Goal: Task Accomplishment & Management: Manage account settings

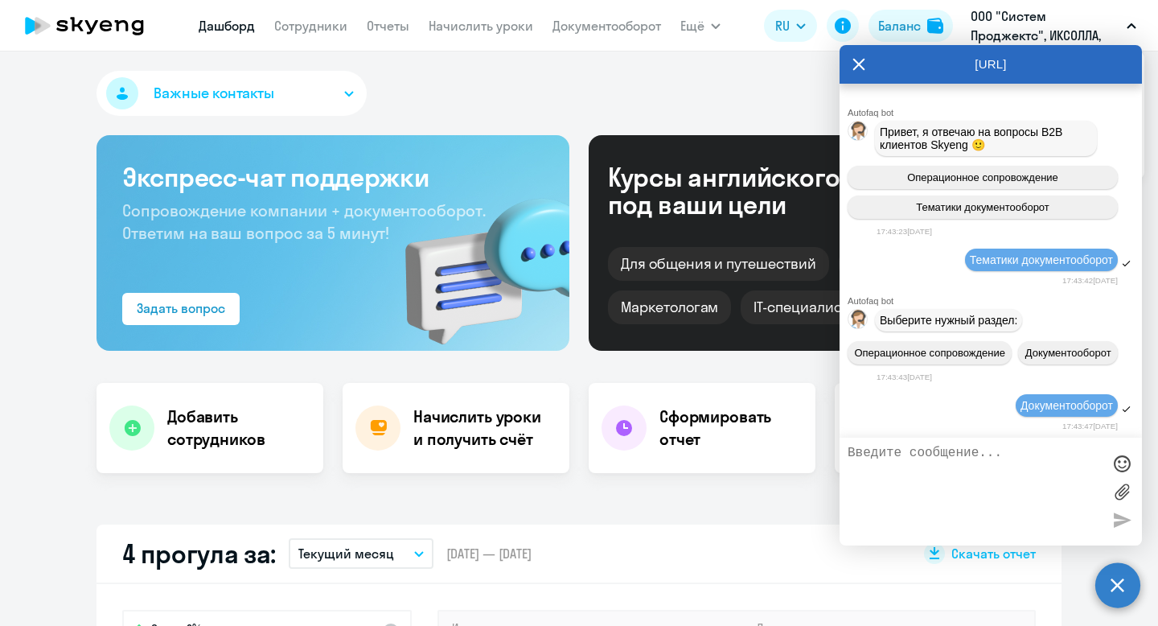
select select "30"
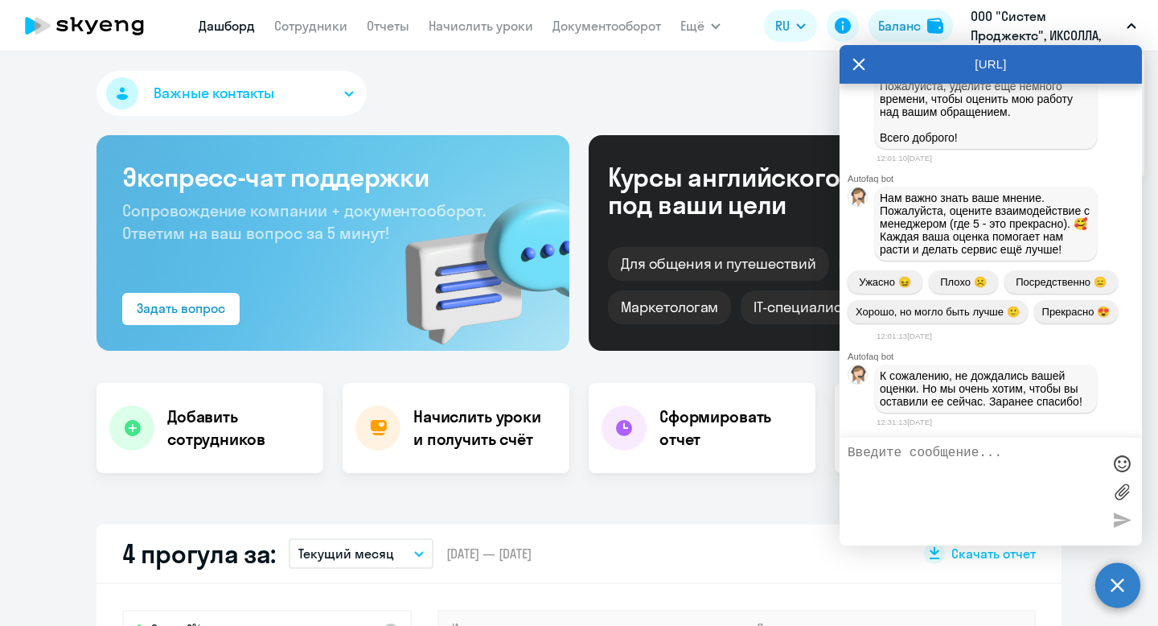
click at [775, 92] on div "Важные контакты" at bounding box center [578, 96] width 965 height 51
click at [1123, 576] on circle at bounding box center [1117, 584] width 45 height 45
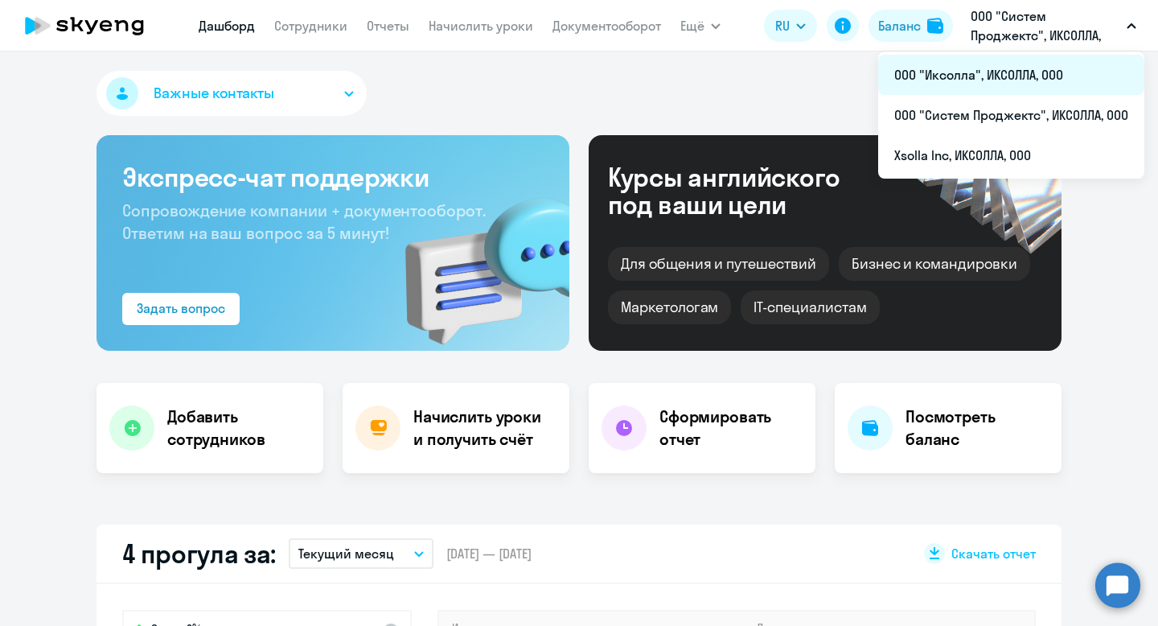
click at [999, 80] on li "ООО "Иксолла", ИКСОЛЛА, ООО" at bounding box center [1011, 75] width 266 height 40
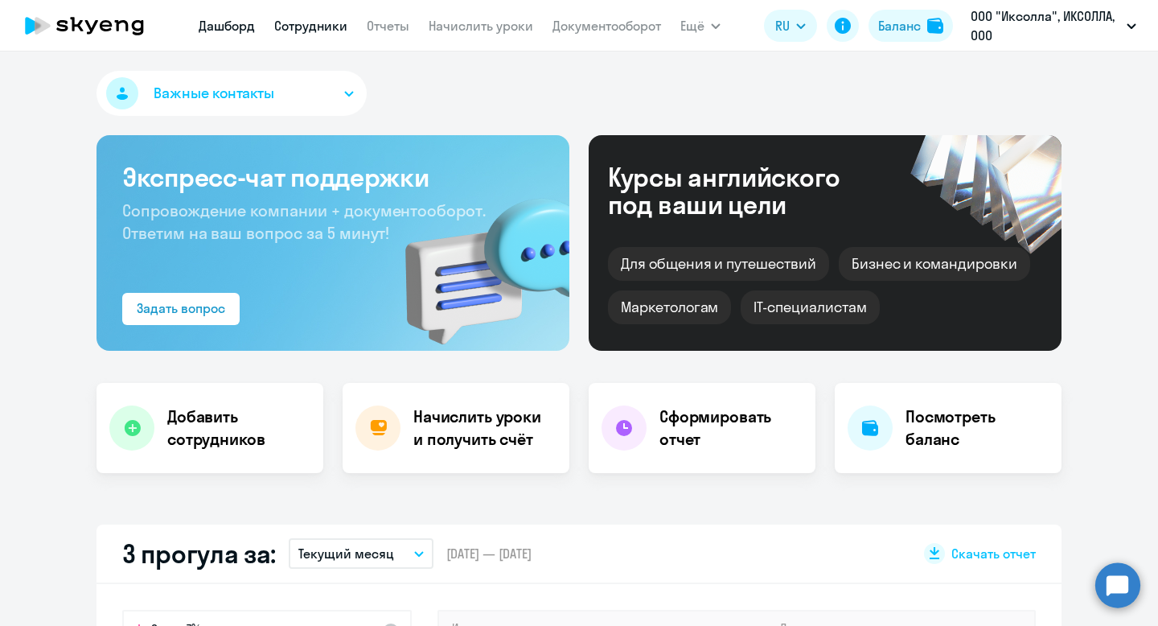
click at [310, 31] on link "Сотрудники" at bounding box center [310, 26] width 73 height 16
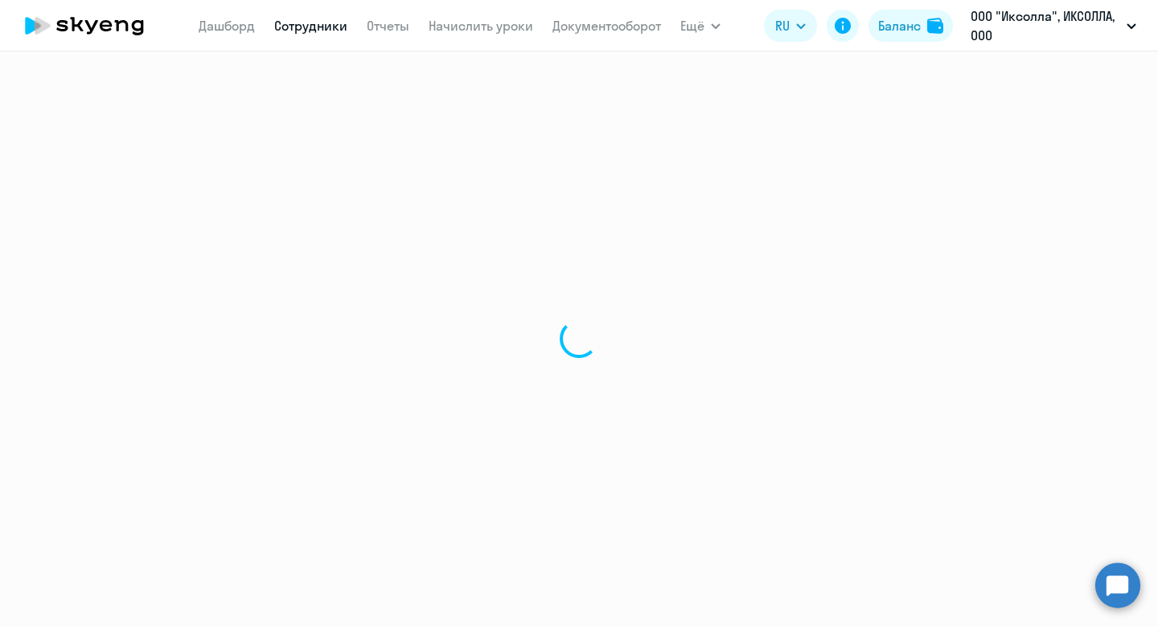
select select "30"
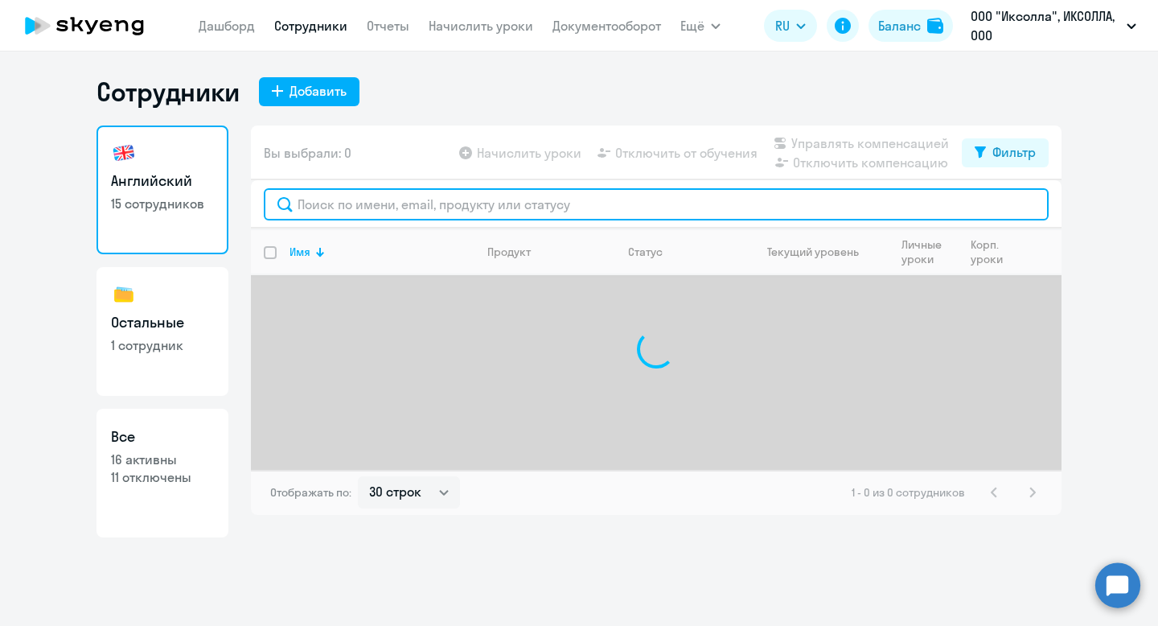
click at [449, 211] on input "text" at bounding box center [656, 204] width 785 height 32
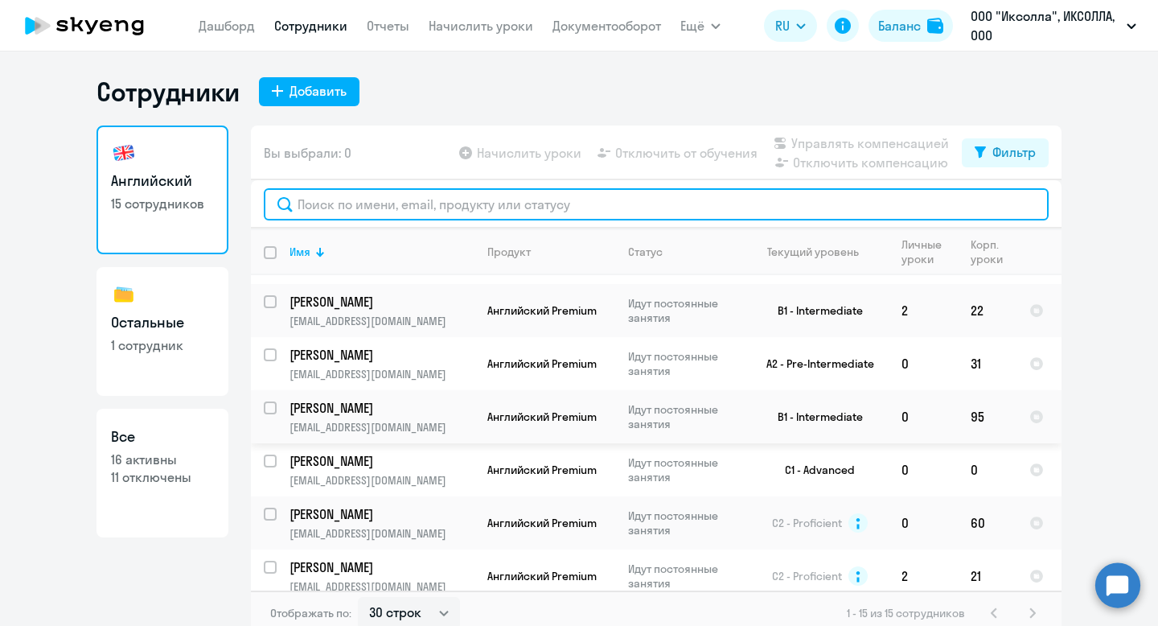
scroll to position [35, 0]
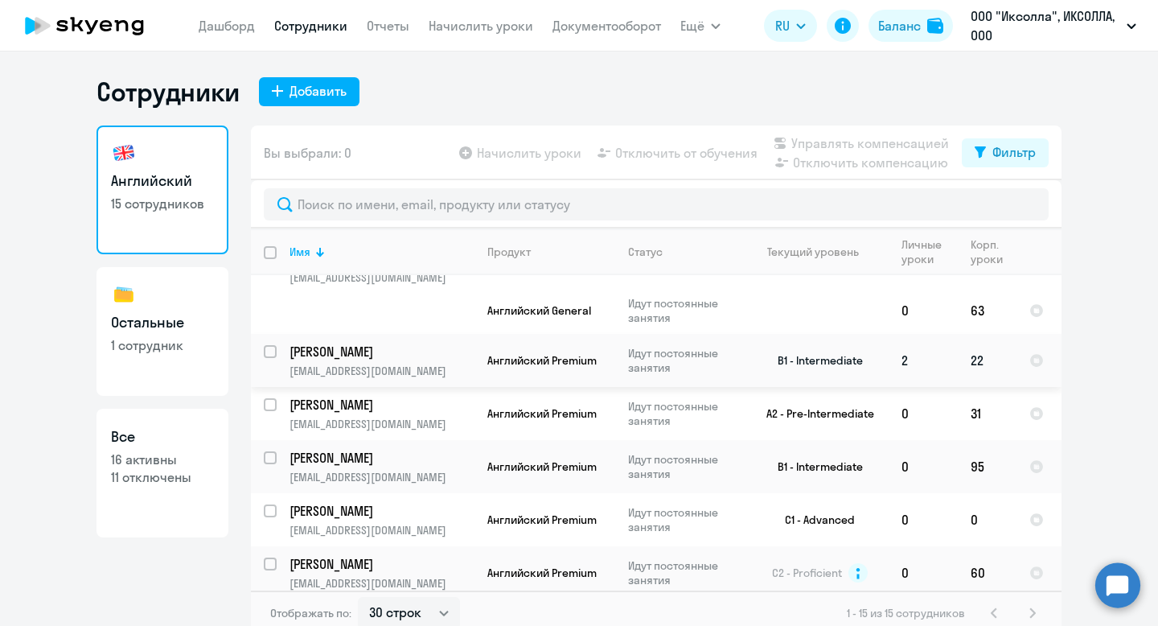
click at [450, 373] on p "[EMAIL_ADDRESS][DOMAIN_NAME]" at bounding box center [381, 370] width 184 height 14
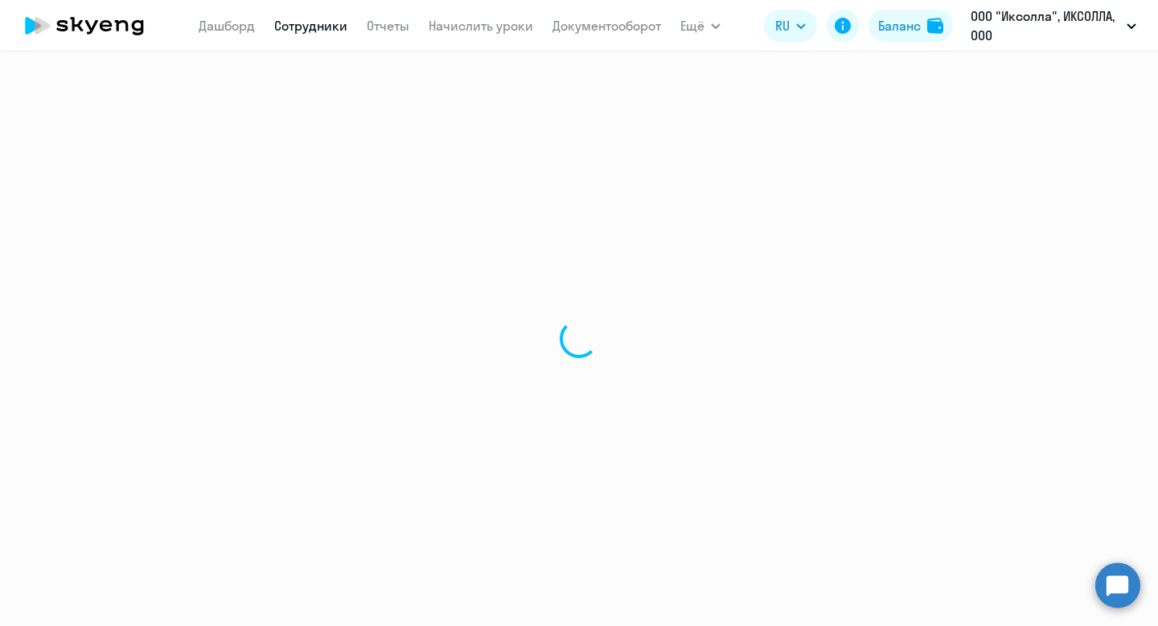
select select "english"
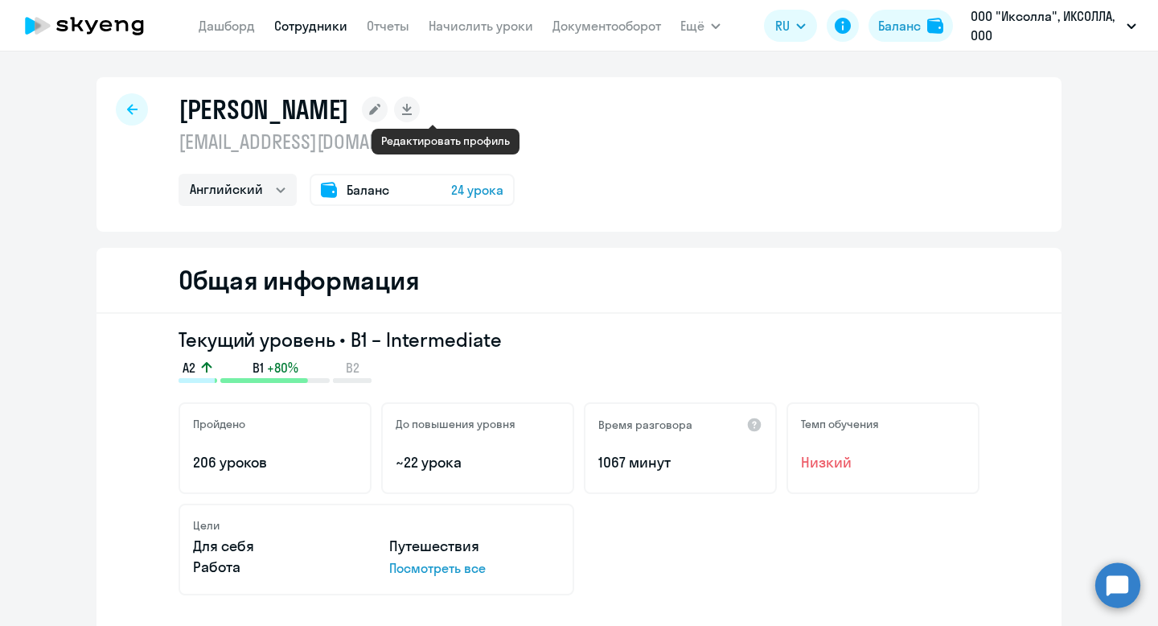
click at [388, 112] on rect at bounding box center [375, 109] width 26 height 26
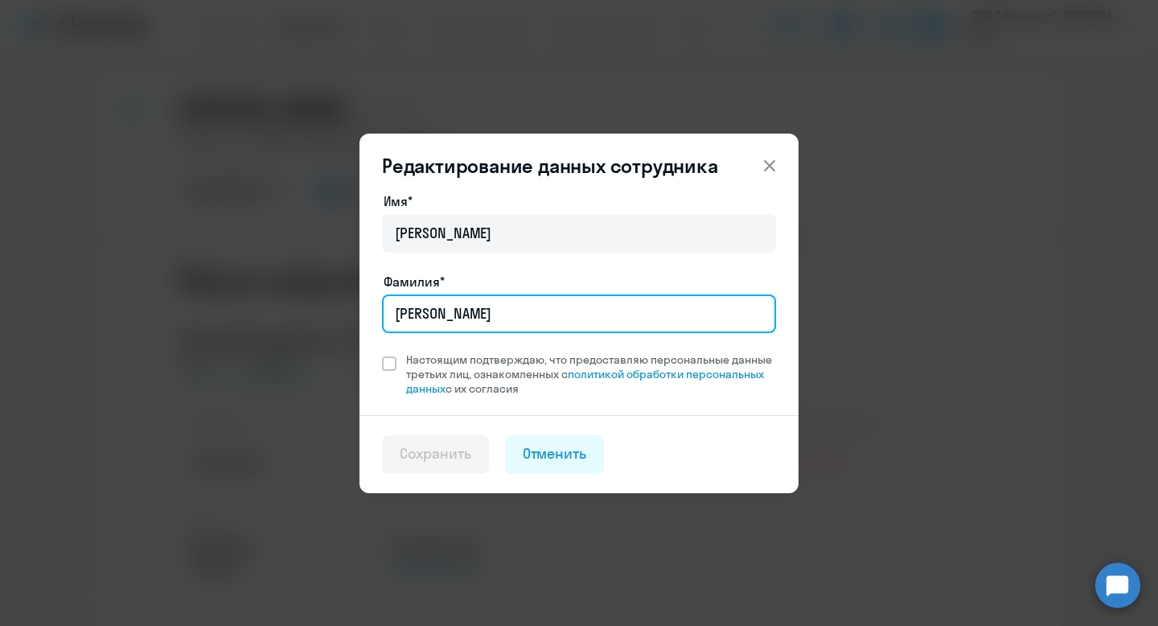
click at [419, 310] on input "[PERSON_NAME]" at bounding box center [579, 313] width 394 height 39
type input "J"
type input "[PERSON_NAME]"
